Goal: Information Seeking & Learning: Learn about a topic

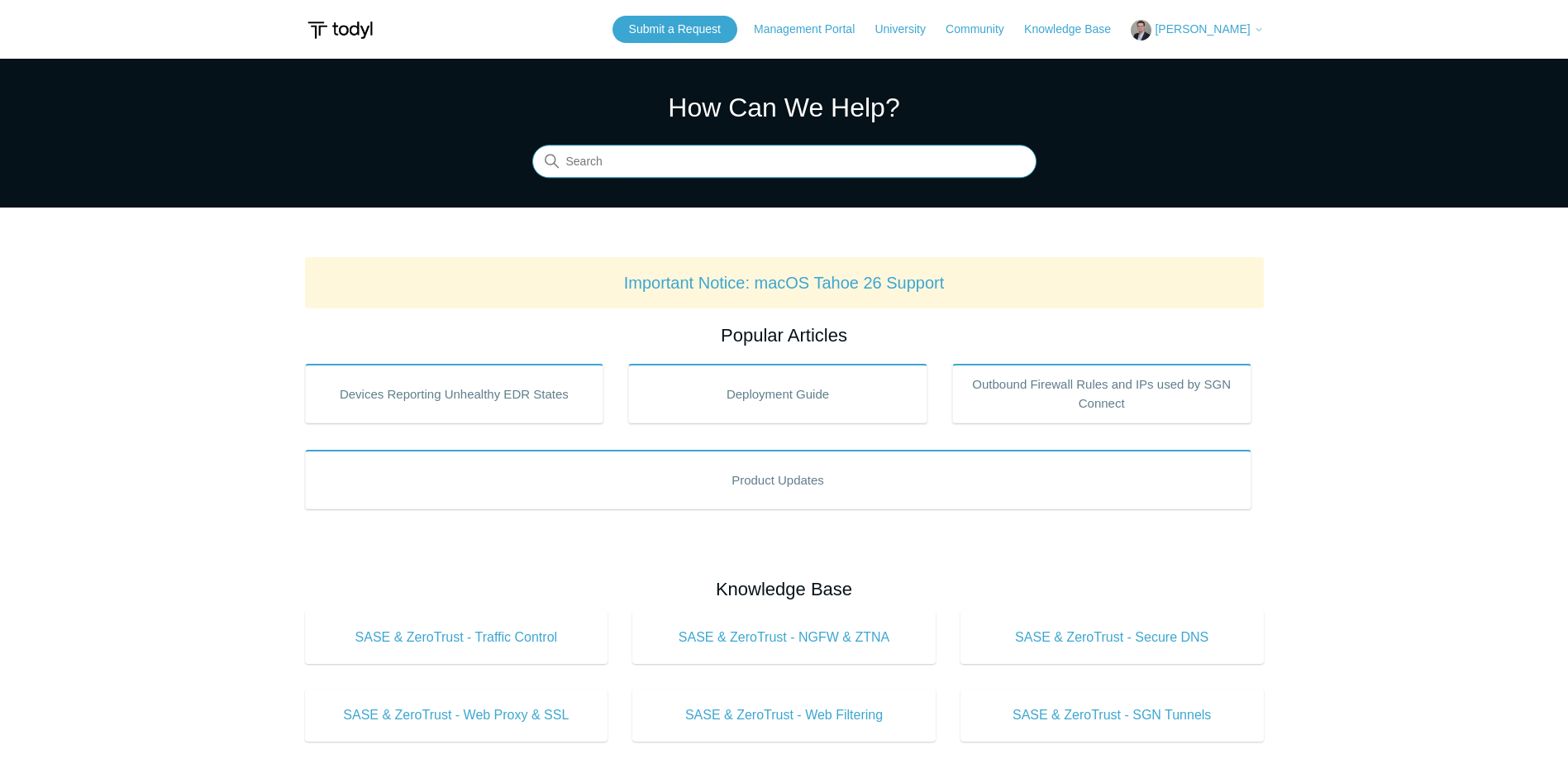
click at [632, 162] on input "Search" at bounding box center [784, 162] width 505 height 33
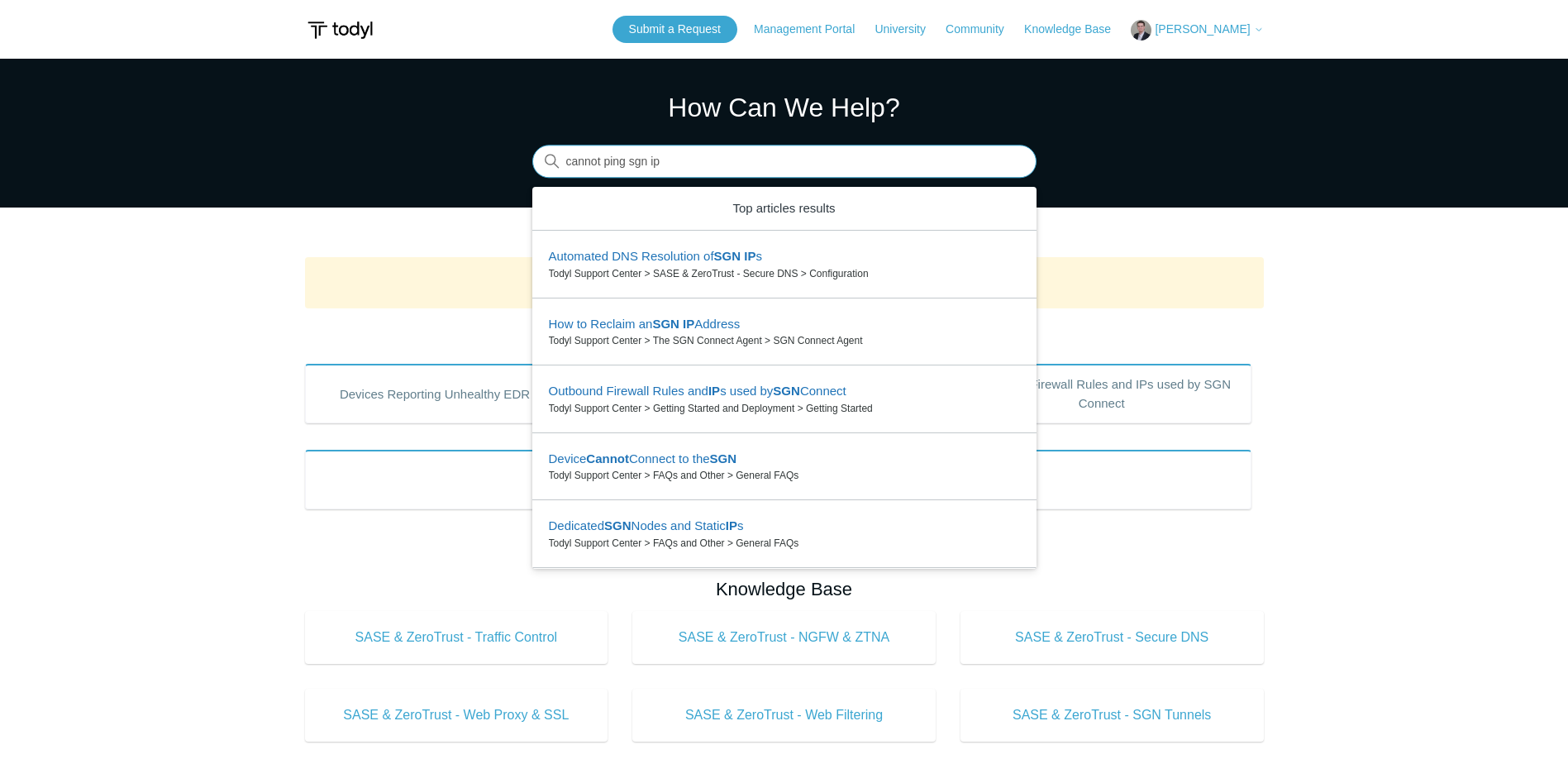
type input "cannot ping sgn ip"
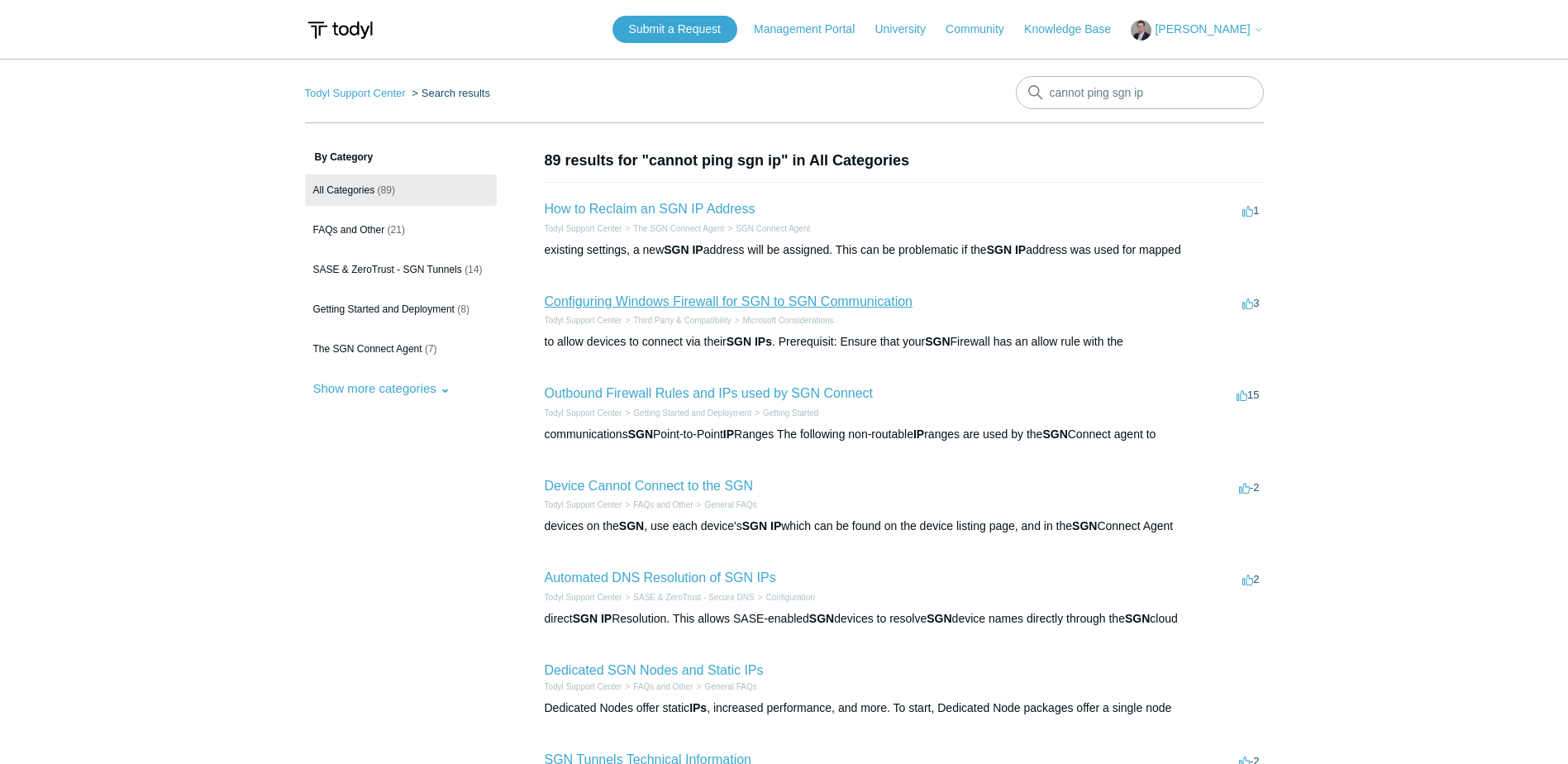
click at [659, 298] on link "Configuring Windows Firewall for SGN to SGN Communication" at bounding box center [728, 300] width 368 height 14
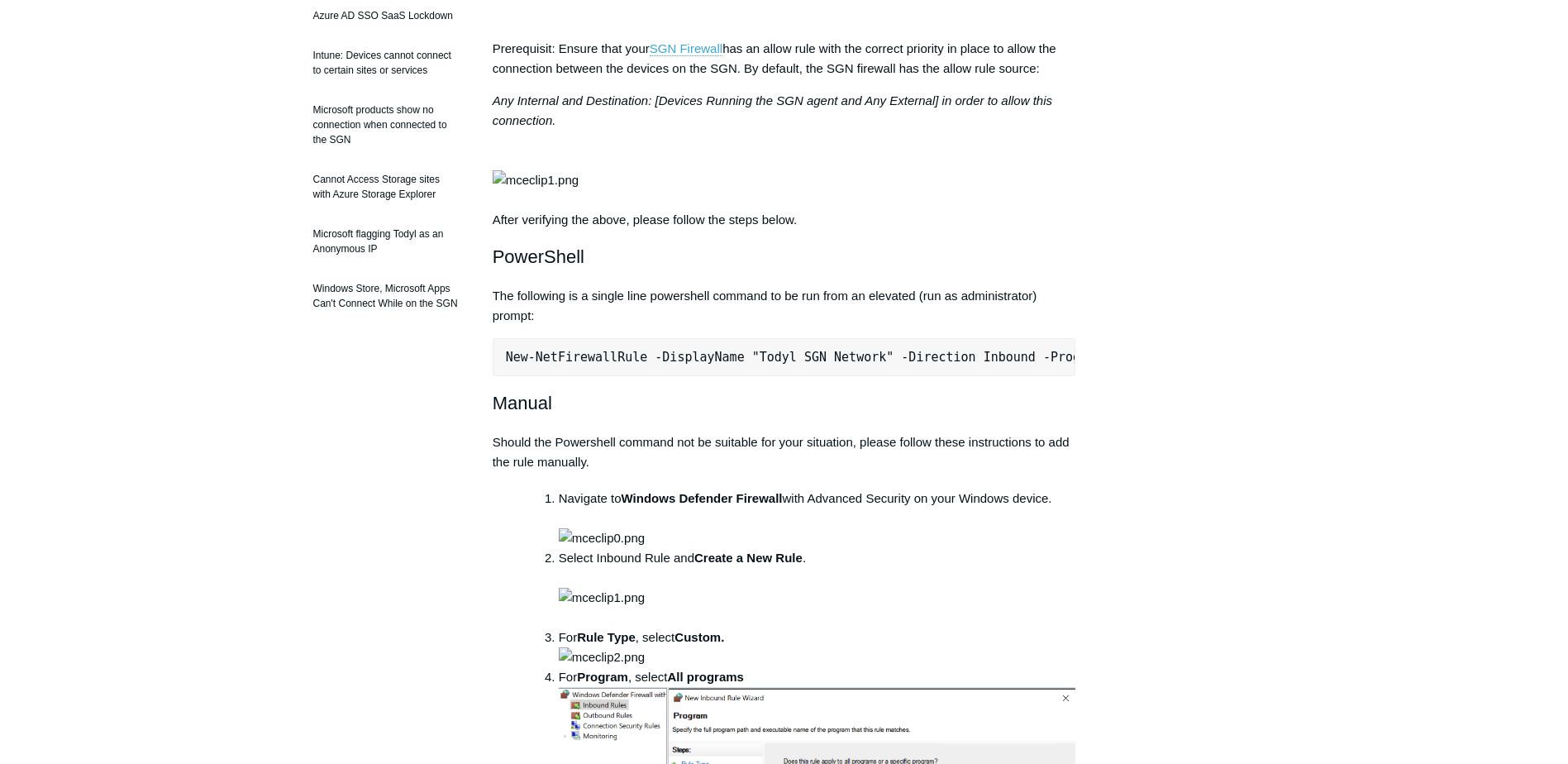
drag, startPoint x: 1063, startPoint y: 419, endPoint x: 483, endPoint y: 410, distance: 580.1
copy pre "New-NetFirewallRule -DisplayName "Todyl SGN Network" -Direction Inbound -Progra…"
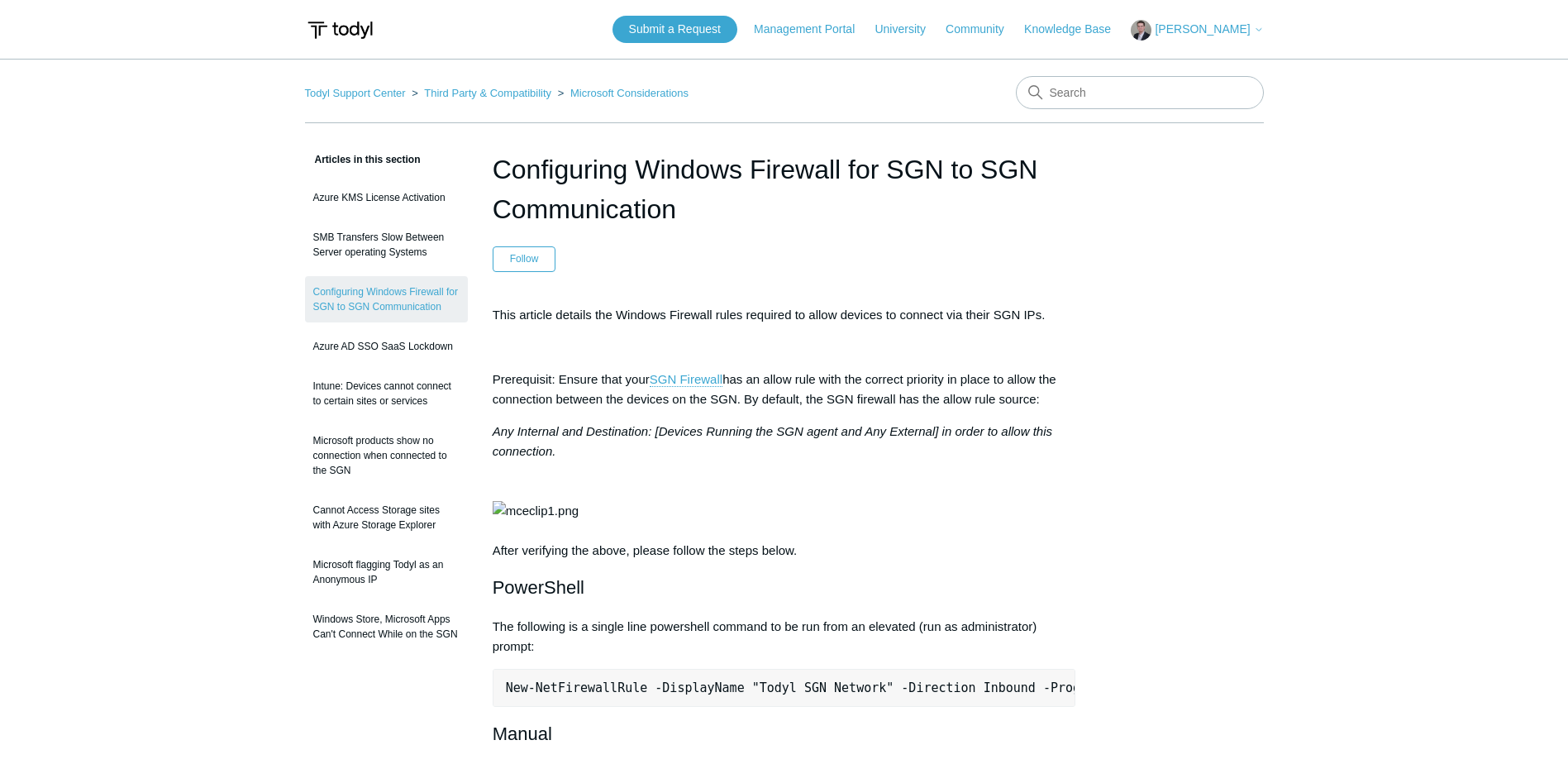
click at [579, 521] on img at bounding box center [536, 511] width 86 height 20
click at [673, 380] on link "SGN Firewall" at bounding box center [686, 380] width 73 height 15
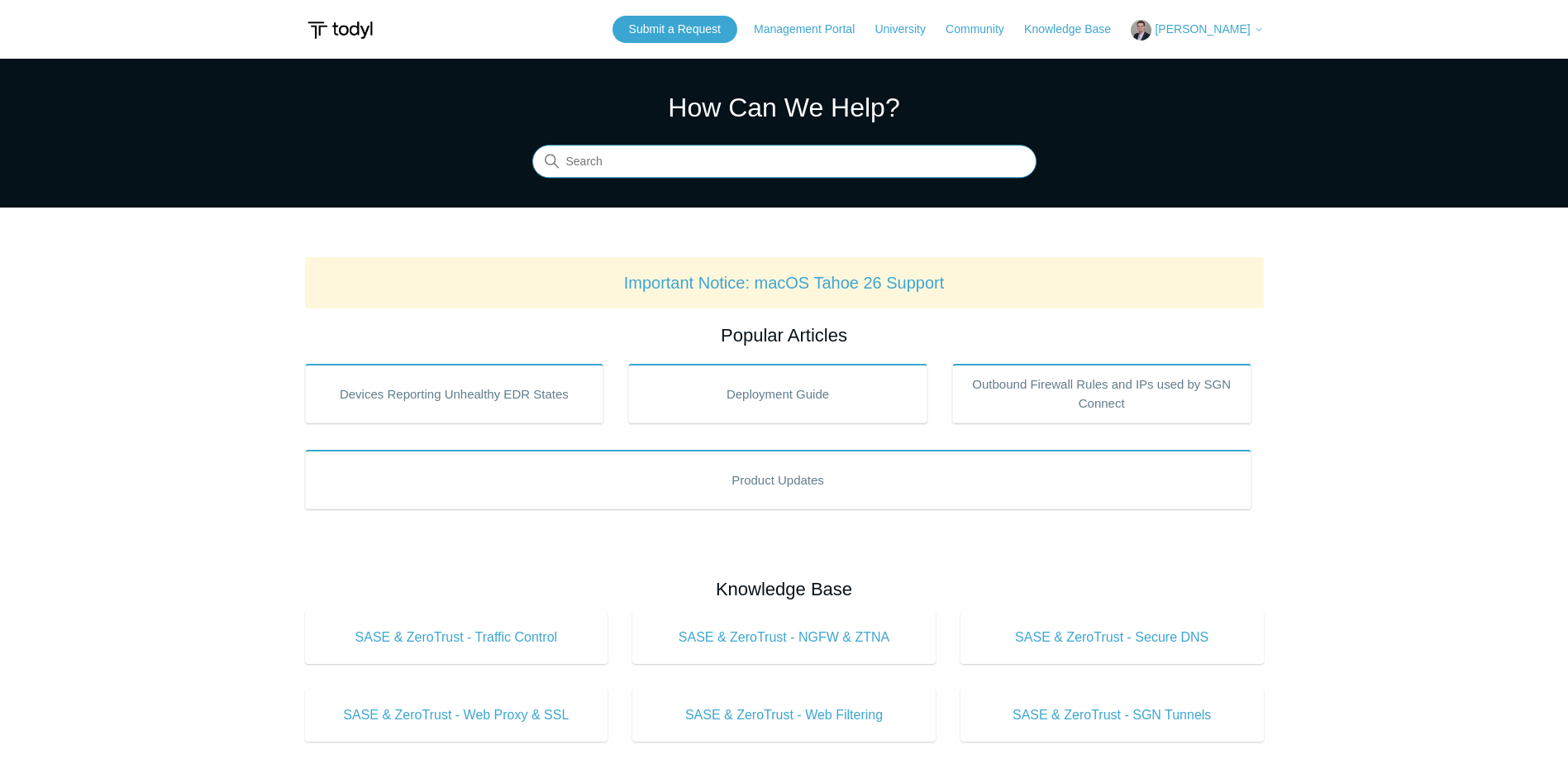
click at [663, 160] on input "Search" at bounding box center [784, 162] width 505 height 33
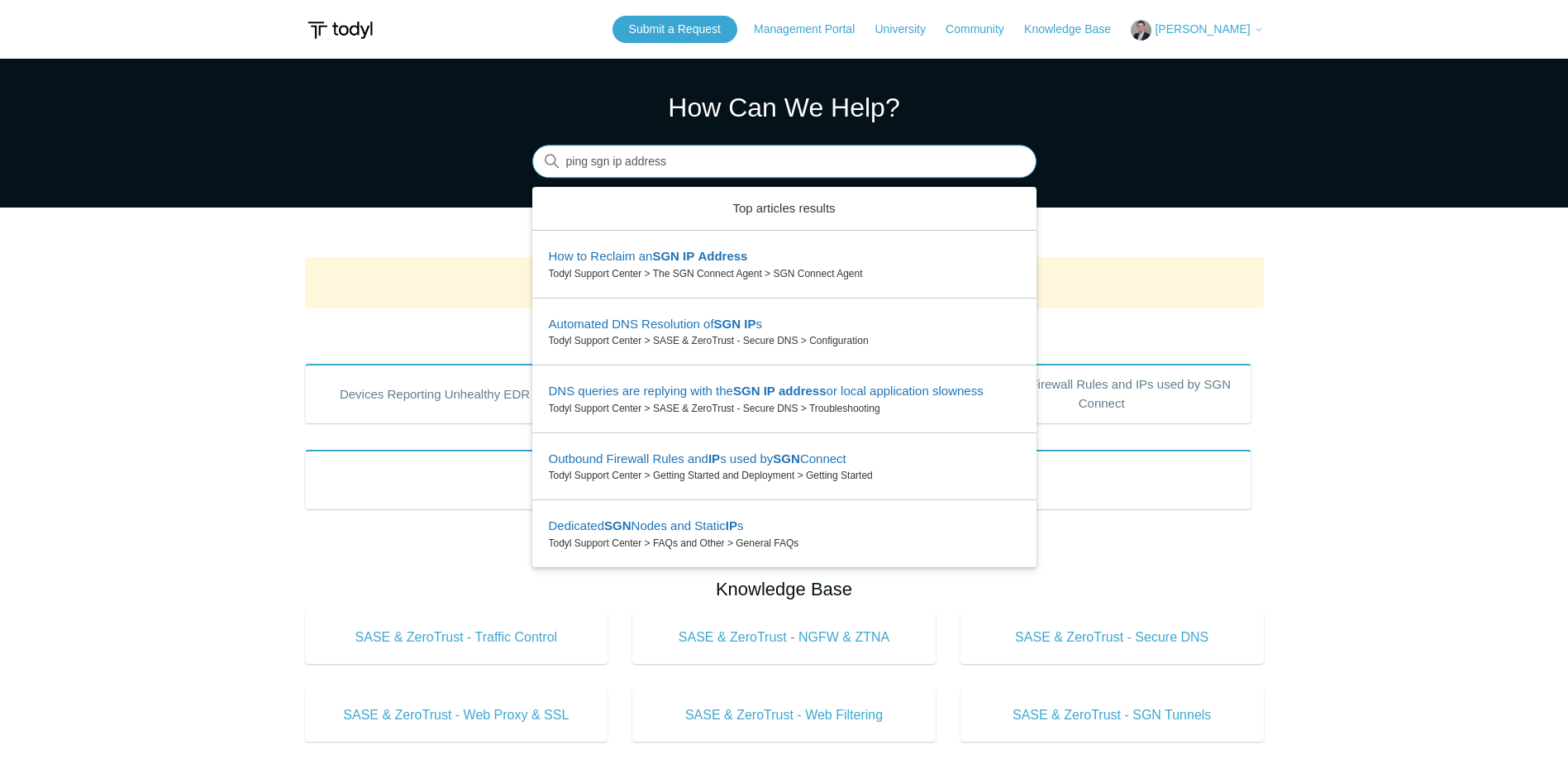
type input "ping sgn ip address"
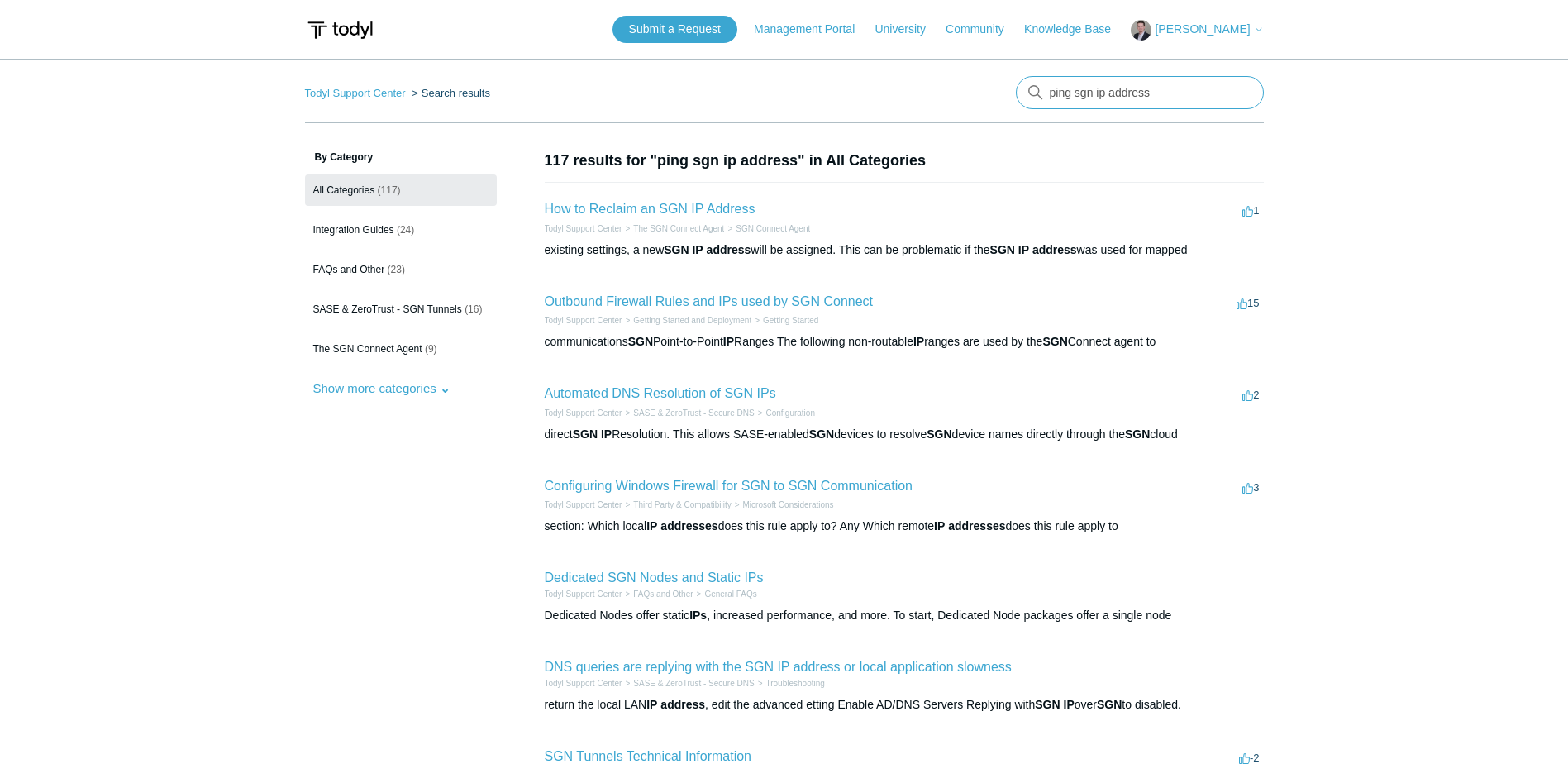
drag, startPoint x: 1183, startPoint y: 92, endPoint x: 928, endPoint y: 93, distance: 255.0
click at [928, 93] on nav "Todyl Support Center Search results ping sgn ip address" at bounding box center [784, 99] width 959 height 47
type input "rdp with sgn ip"
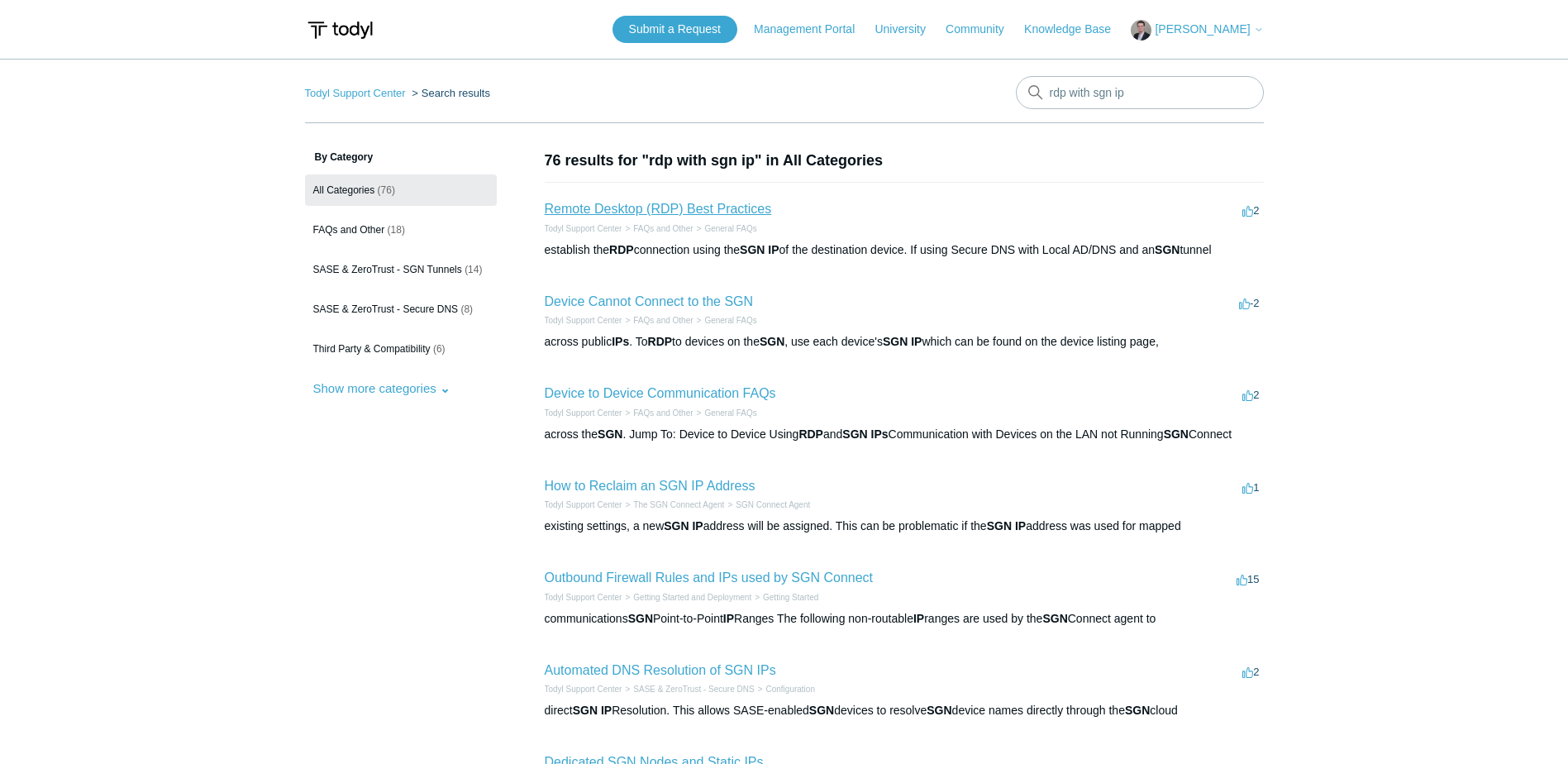
click at [671, 205] on link "Remote Desktop (RDP) Best Practices" at bounding box center [658, 208] width 227 height 14
click at [633, 297] on link "Device Cannot Connect to the SGN" at bounding box center [649, 300] width 209 height 14
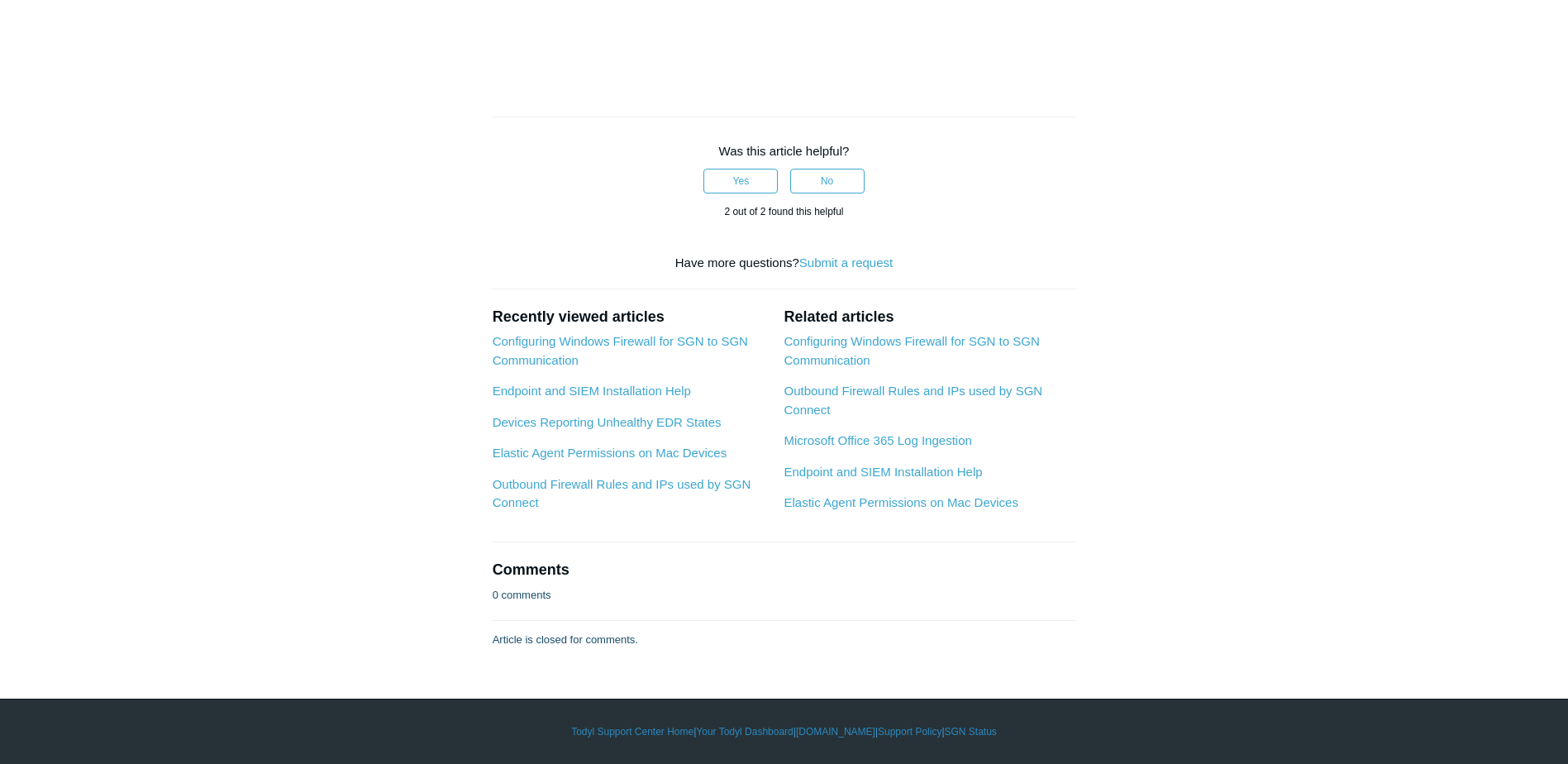
scroll to position [2480, 0]
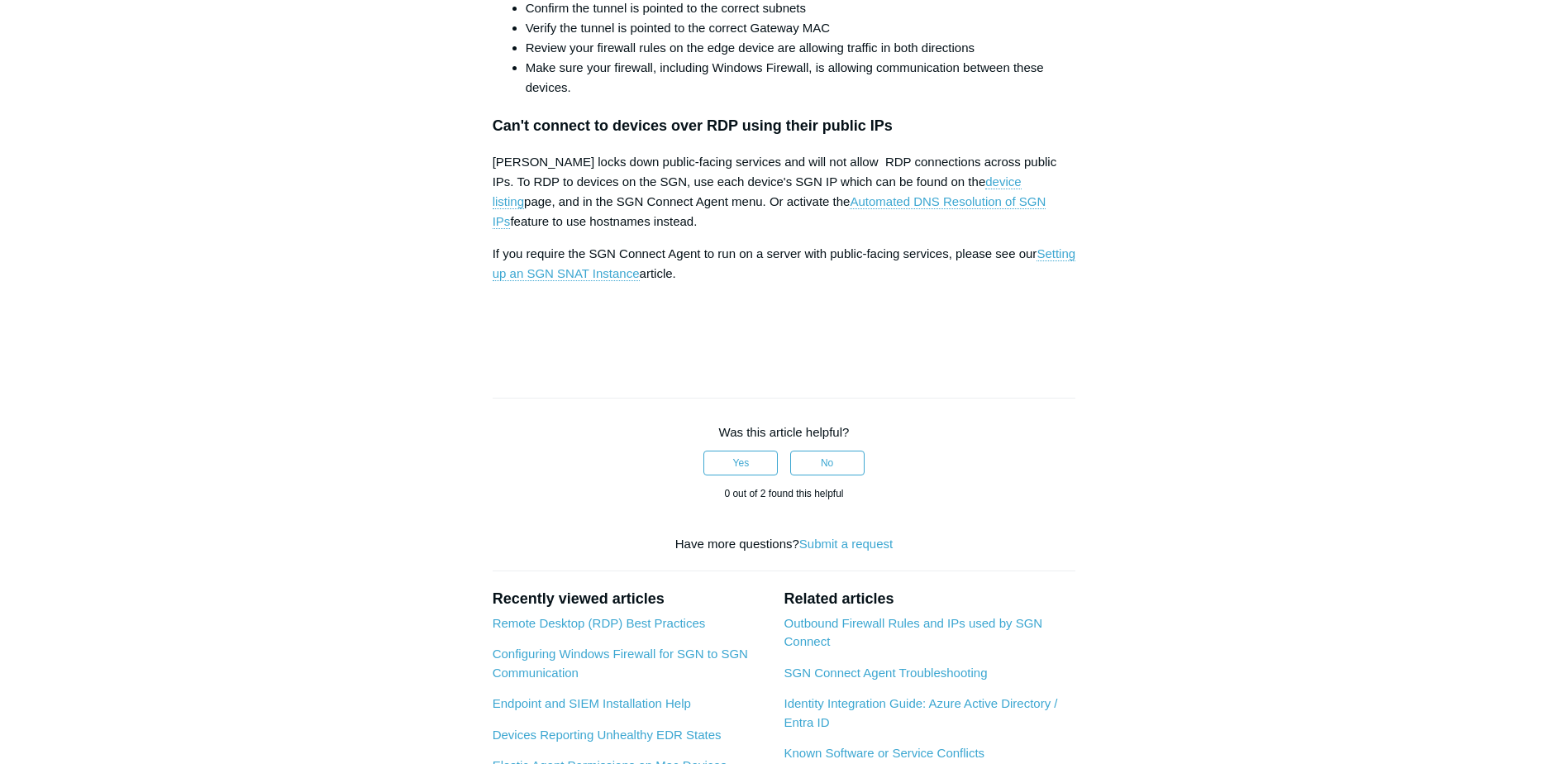
scroll to position [2315, 0]
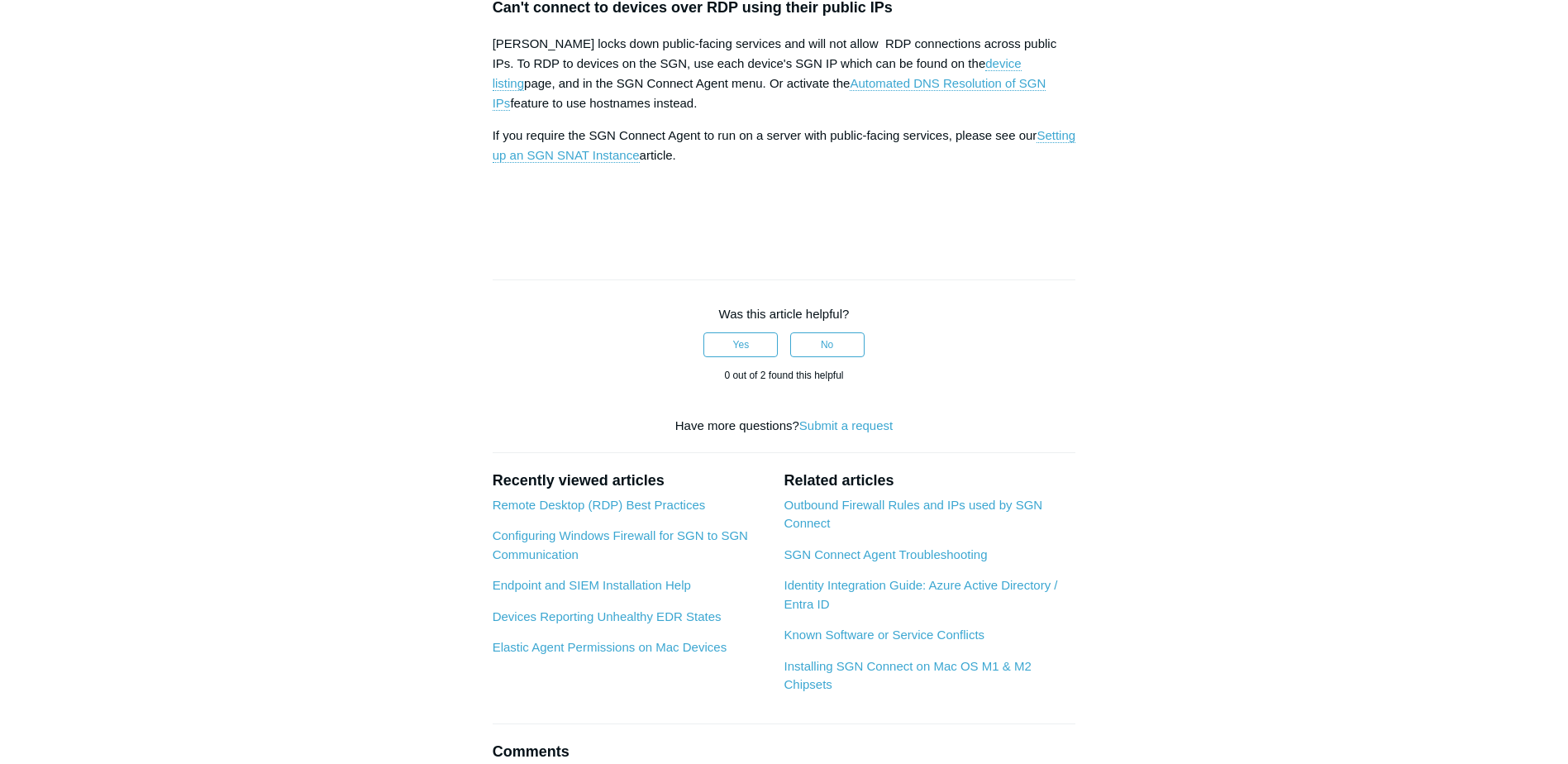
drag, startPoint x: 806, startPoint y: 499, endPoint x: 808, endPoint y: 489, distance: 10.2
